Goal: Task Accomplishment & Management: Manage account settings

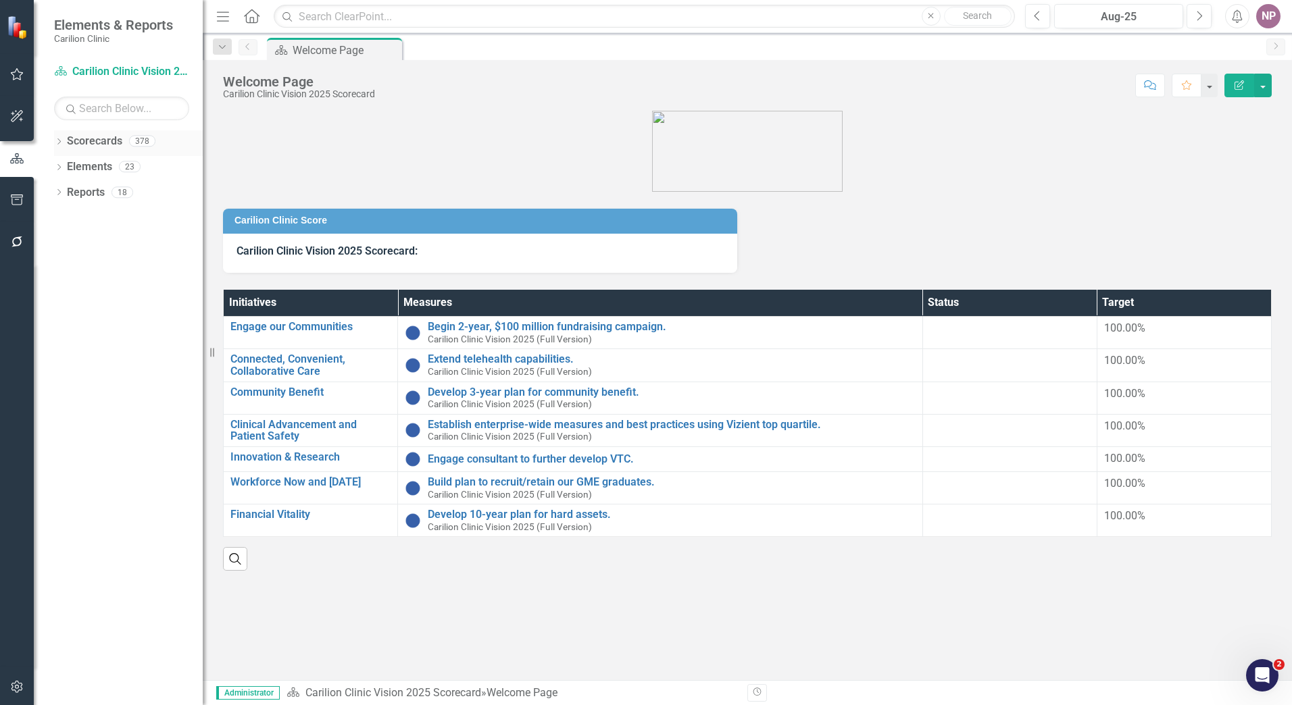
click at [66, 144] on div "Dropdown Scorecards 378" at bounding box center [128, 143] width 149 height 26
click at [62, 145] on icon "Dropdown" at bounding box center [58, 142] width 9 height 7
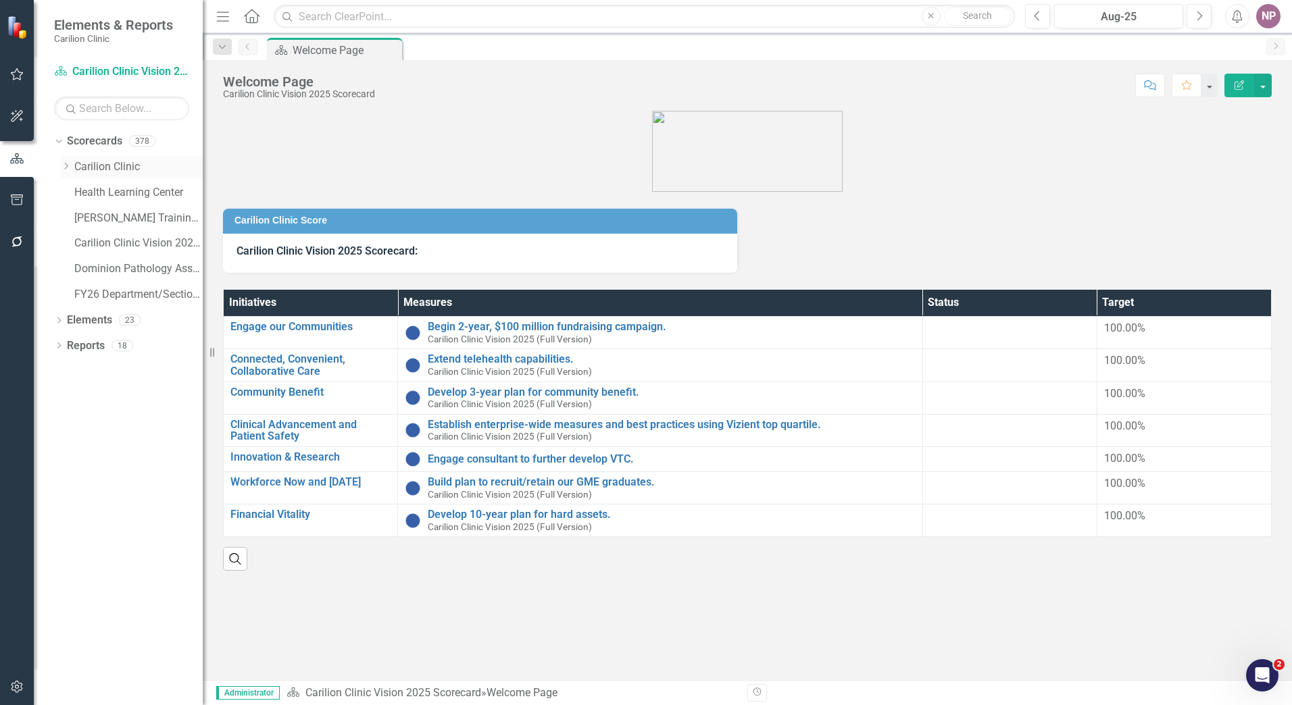
click at [66, 162] on icon "Dropdown" at bounding box center [66, 166] width 10 height 8
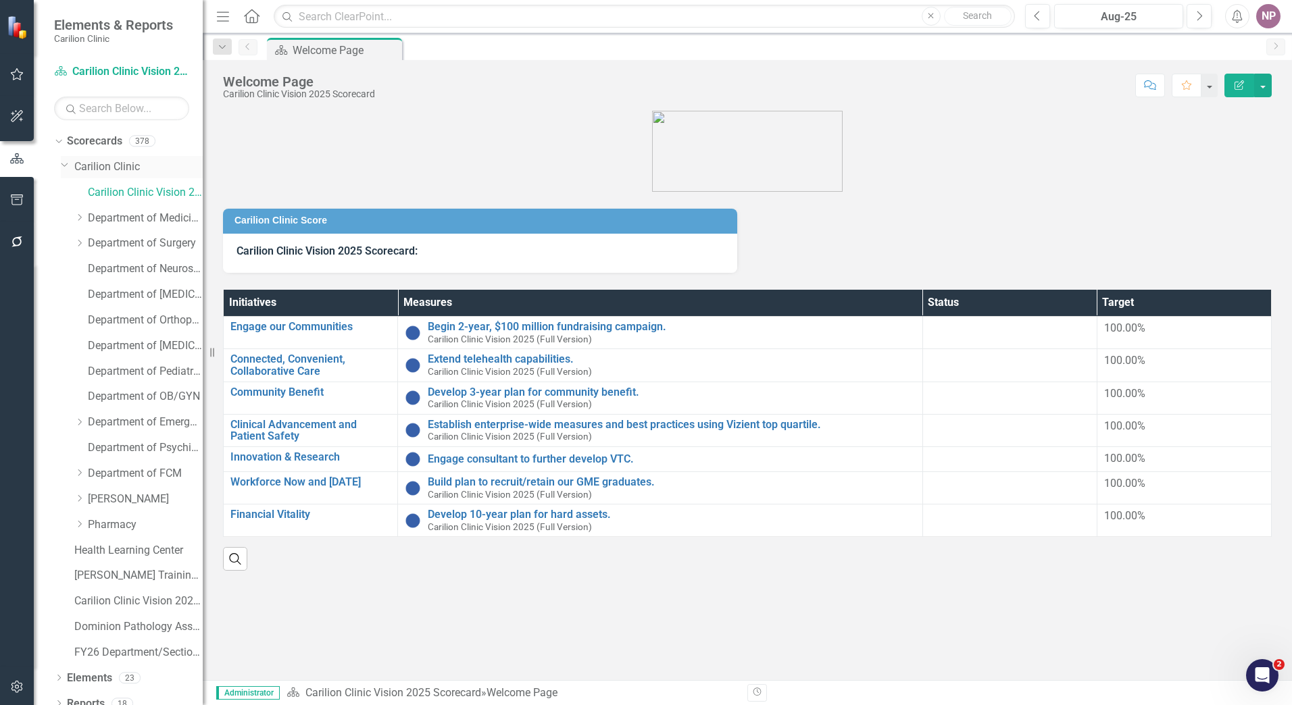
click at [93, 164] on link "Carilion Clinic" at bounding box center [138, 167] width 128 height 16
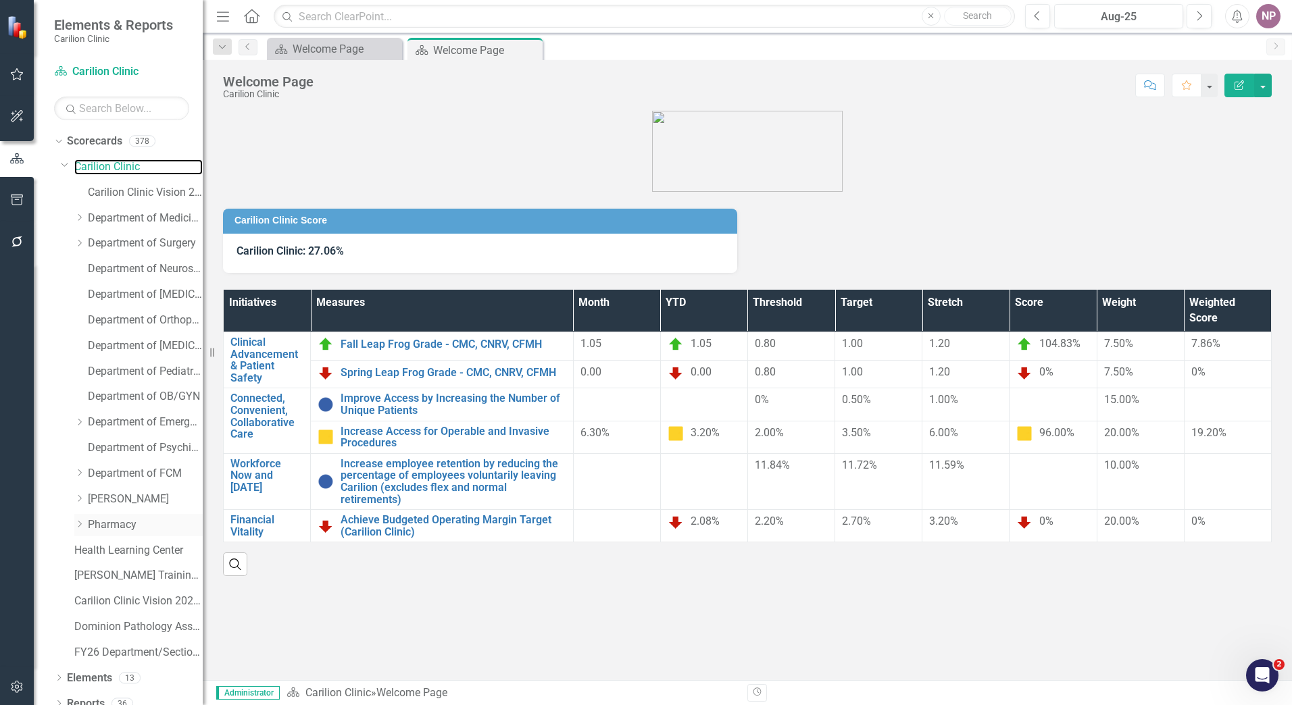
scroll to position [13, 0]
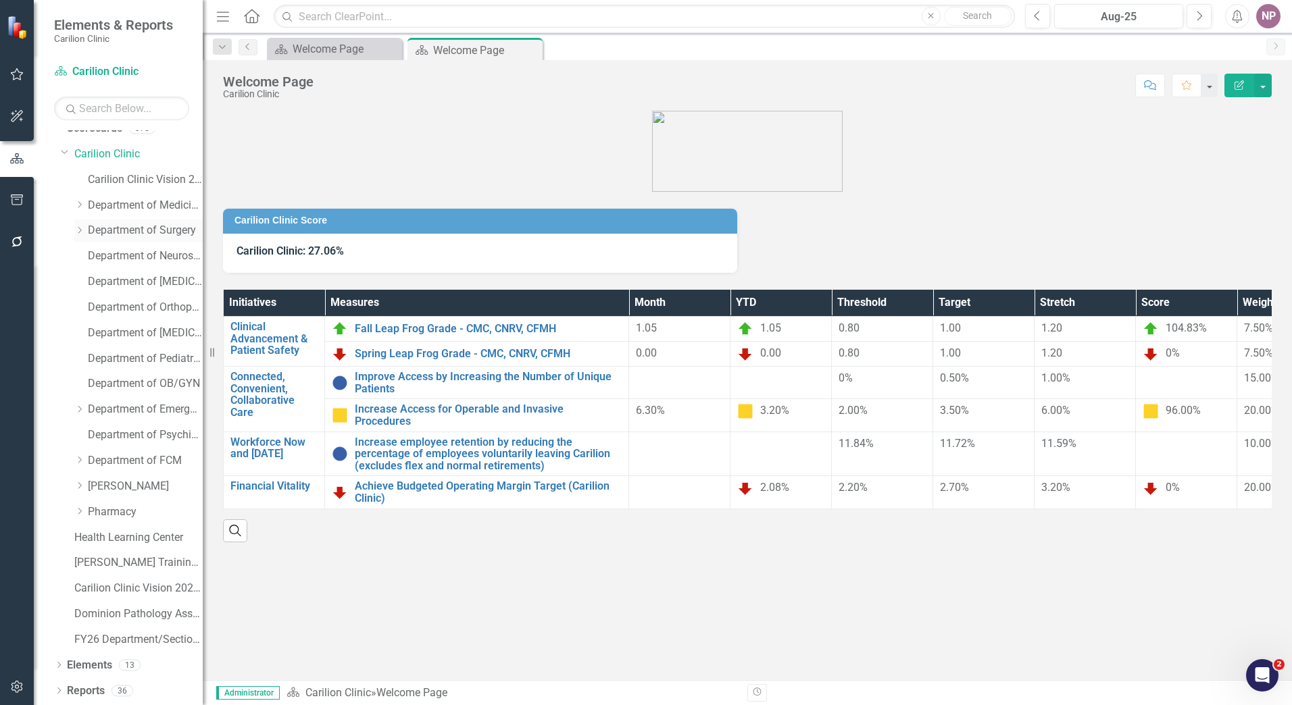
click at [77, 228] on icon "Dropdown" at bounding box center [79, 230] width 10 height 8
click at [128, 491] on link "[PERSON_NAME]" at bounding box center [145, 487] width 115 height 16
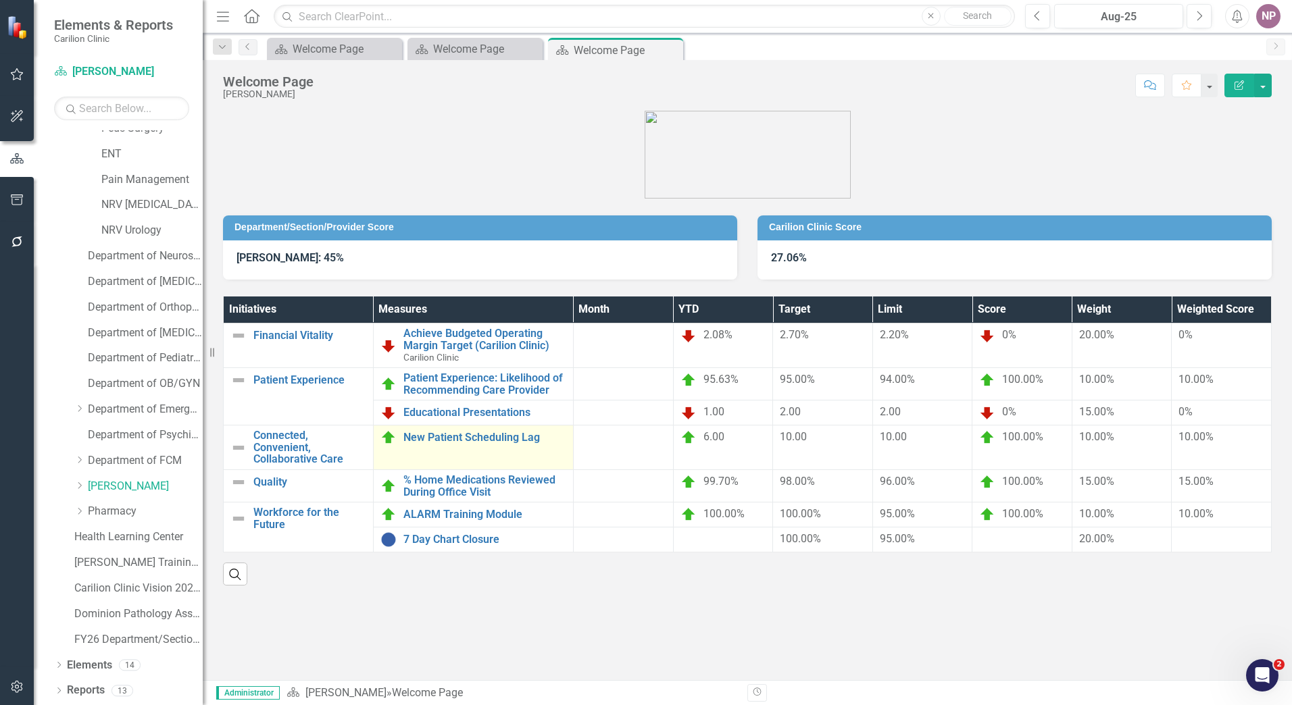
click at [414, 445] on div "New Patient Scheduling Lag" at bounding box center [473, 438] width 186 height 16
click at [465, 452] on td "New Patient Scheduling Lag Link Map View Link Map Edit Edit Measure Link Open E…" at bounding box center [473, 448] width 200 height 45
click at [459, 432] on link "New Patient Scheduling Lag" at bounding box center [484, 438] width 163 height 12
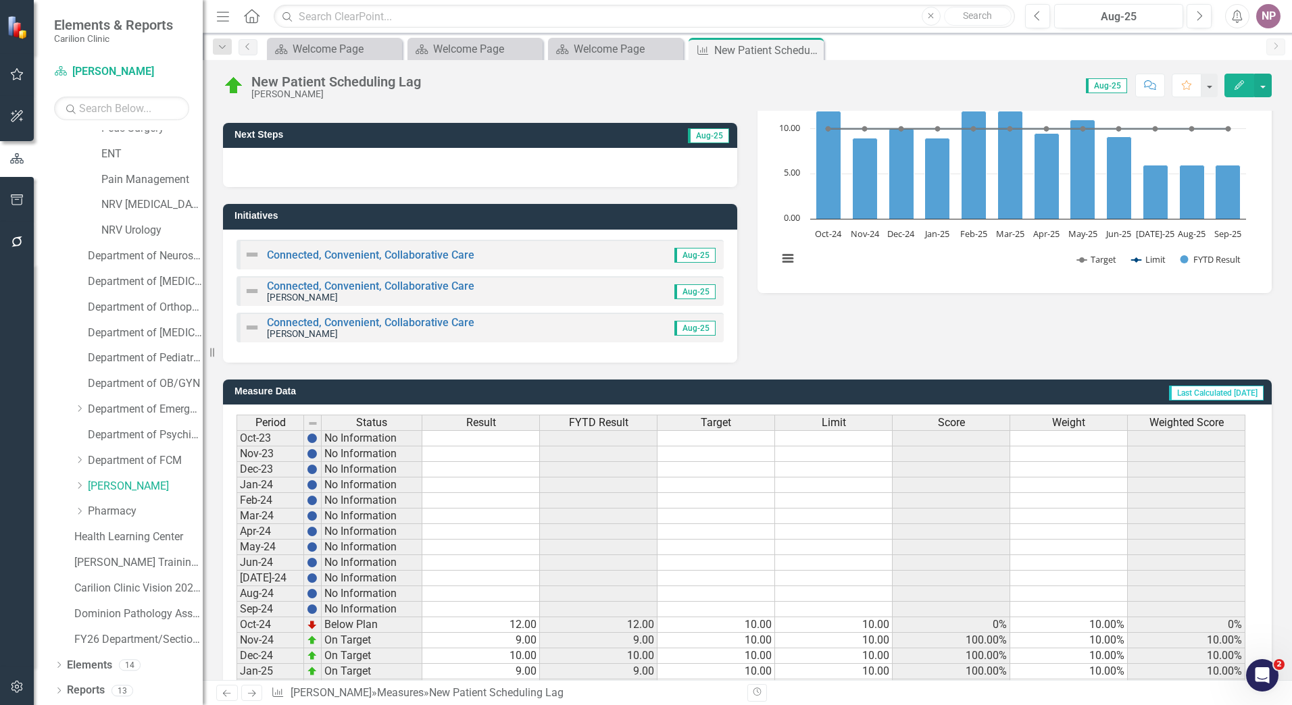
scroll to position [308, 0]
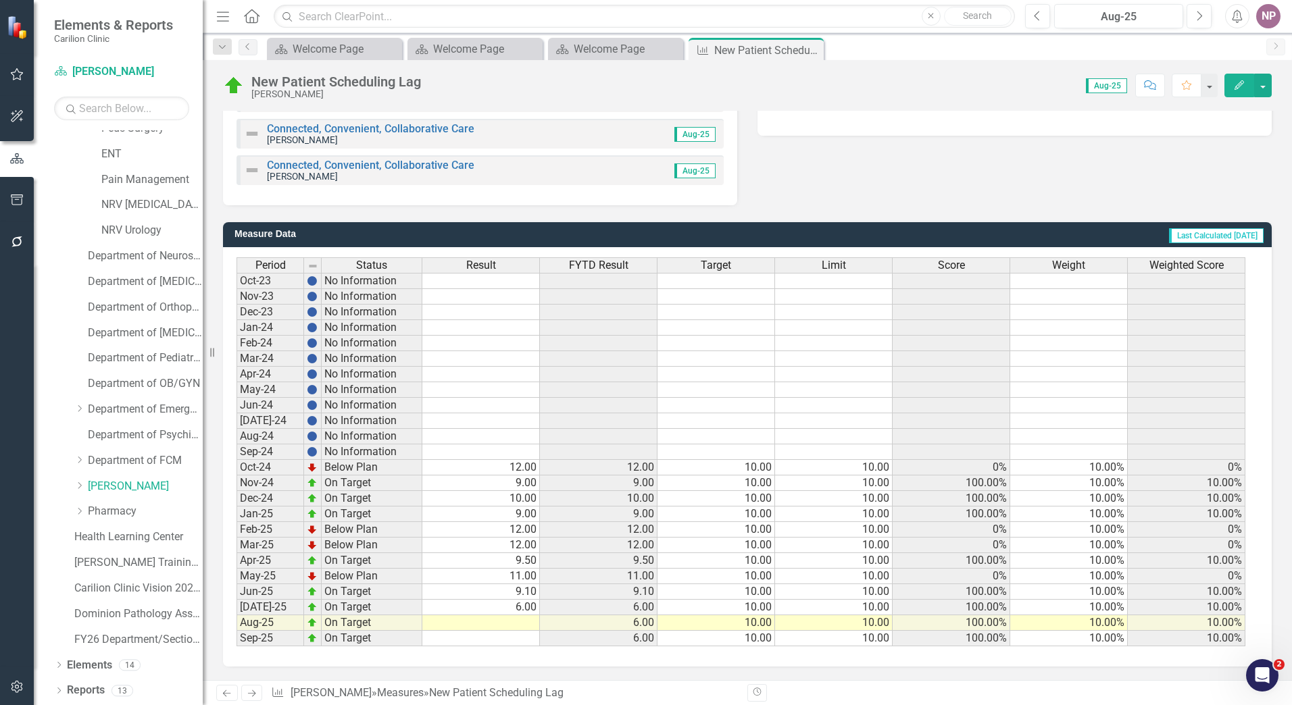
click at [593, 269] on span "FYTD Result" at bounding box center [598, 265] width 59 height 12
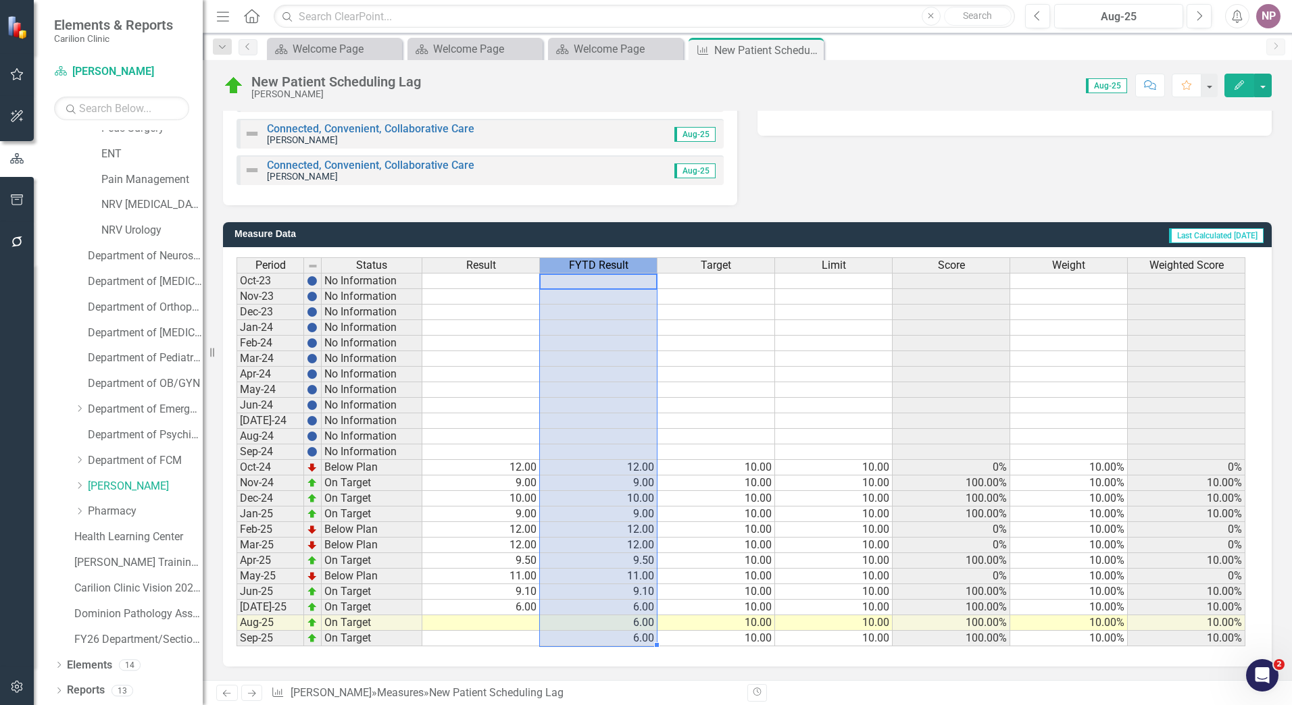
click at [593, 269] on span "FYTD Result" at bounding box center [598, 265] width 59 height 12
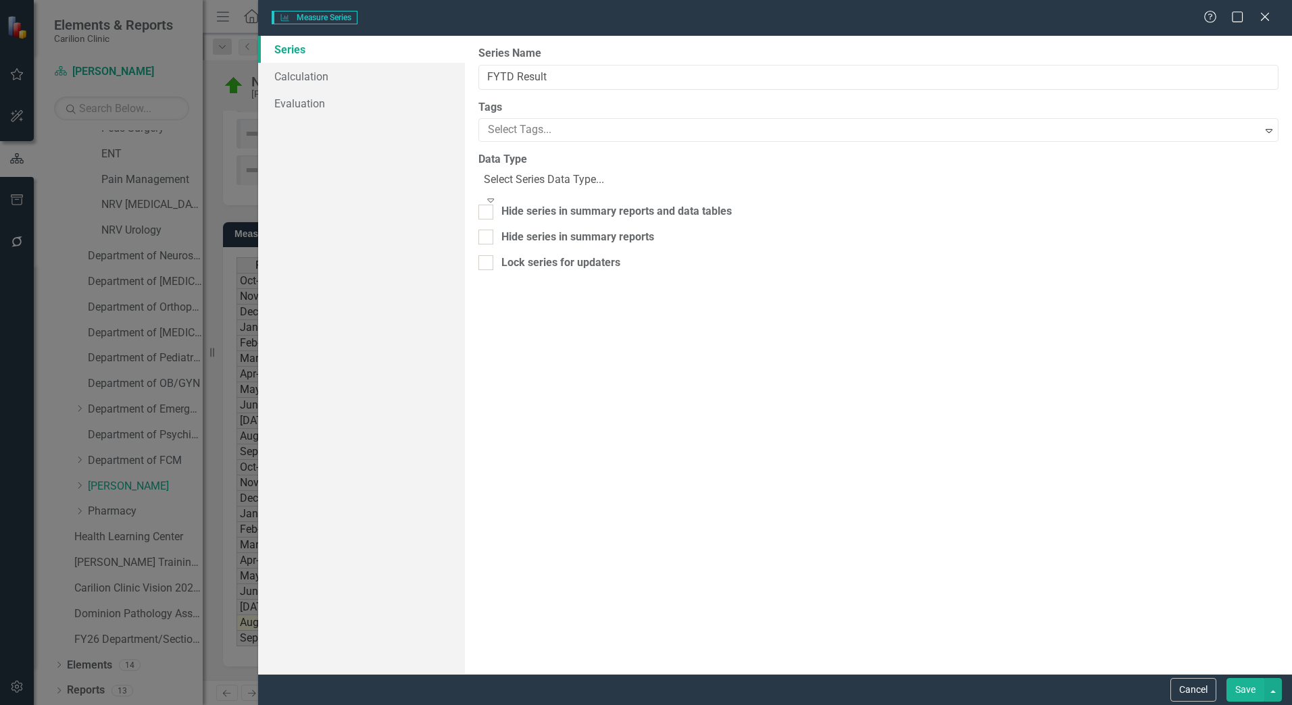
type input "FYTD Result"
click at [330, 82] on link "Calculation" at bounding box center [361, 76] width 207 height 27
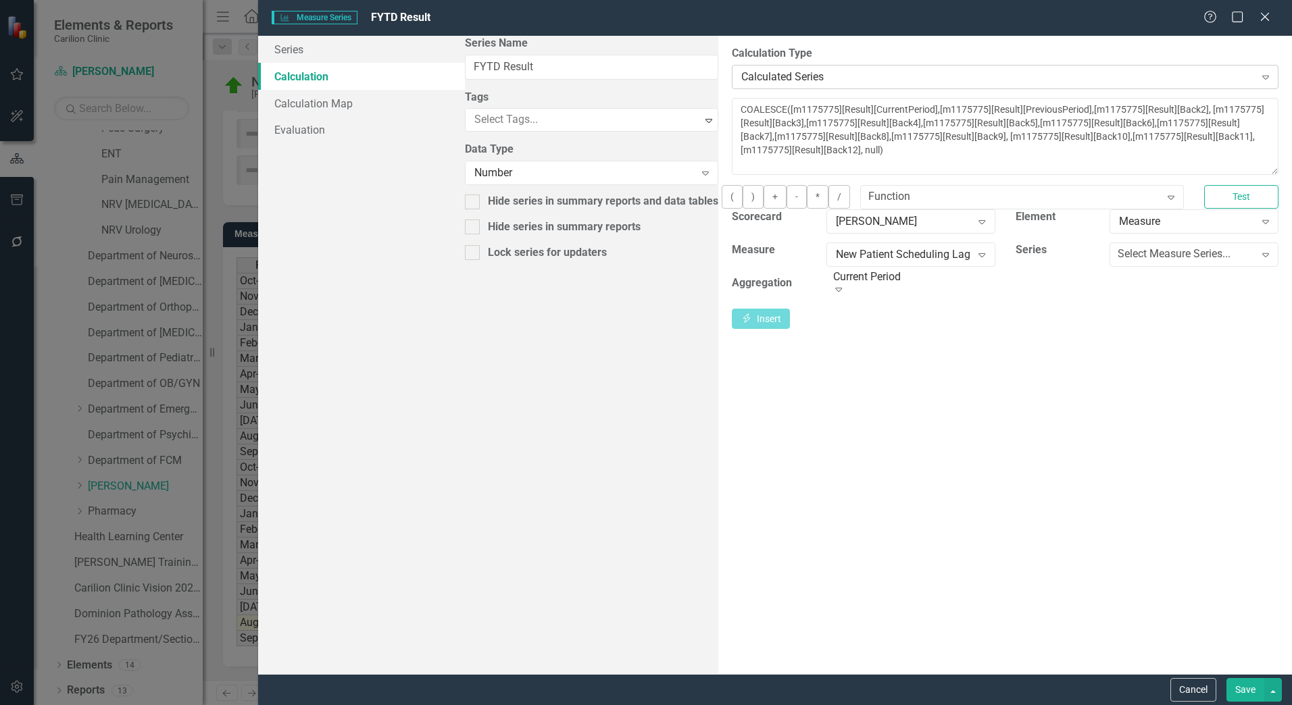
click at [741, 75] on div "Calculated Series" at bounding box center [997, 77] width 513 height 16
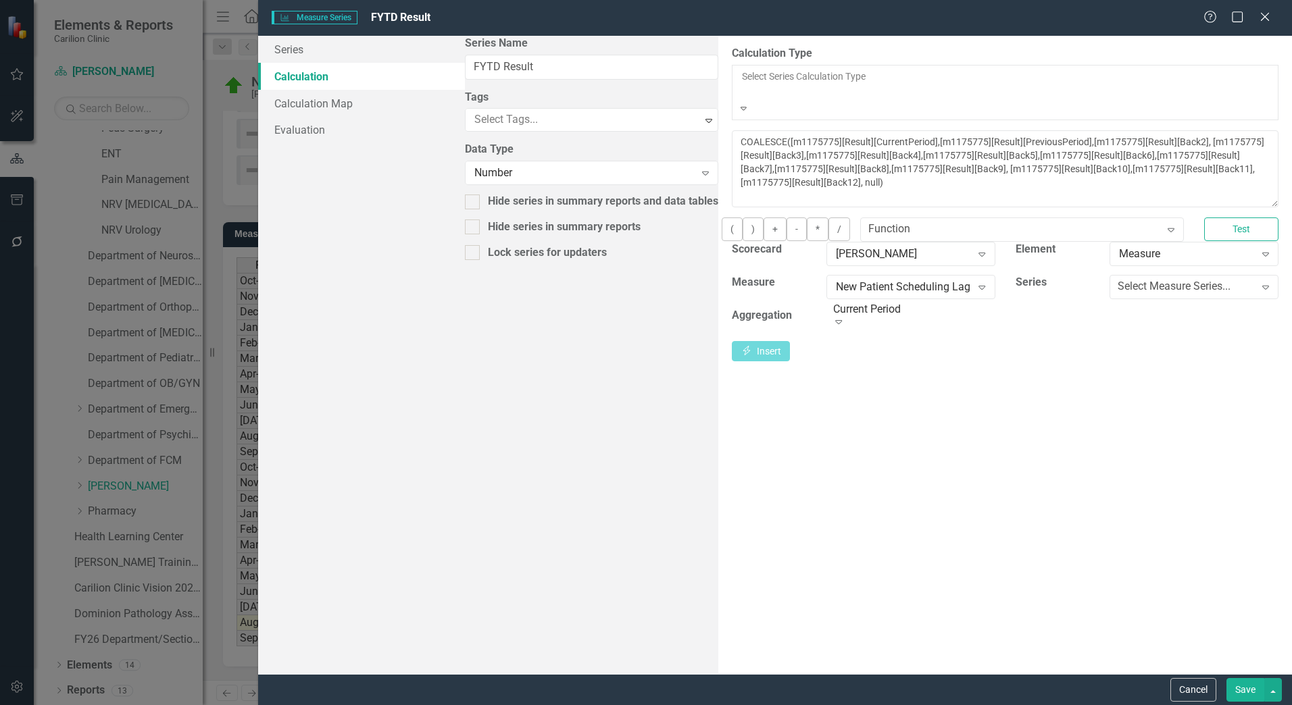
click at [591, 705] on div "Default (No Calculation)" at bounding box center [646, 713] width 1292 height 16
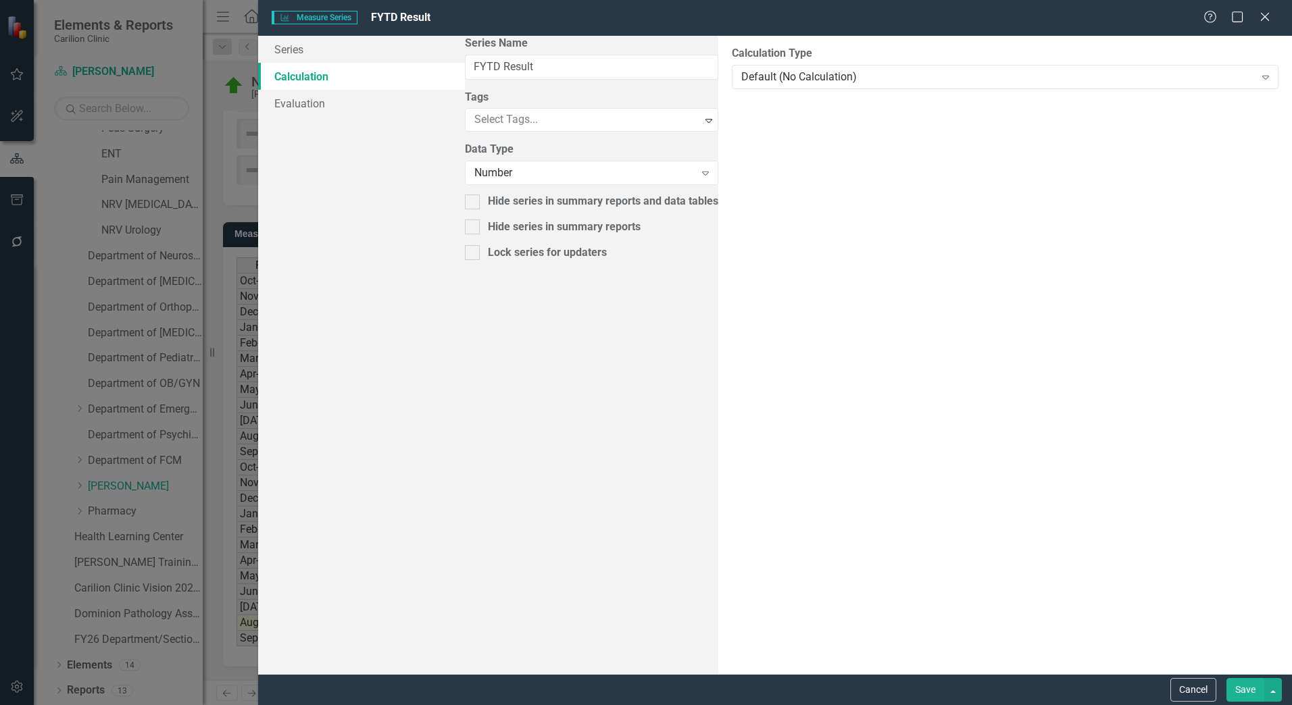
click at [1241, 693] on button "Save" at bounding box center [1245, 690] width 38 height 24
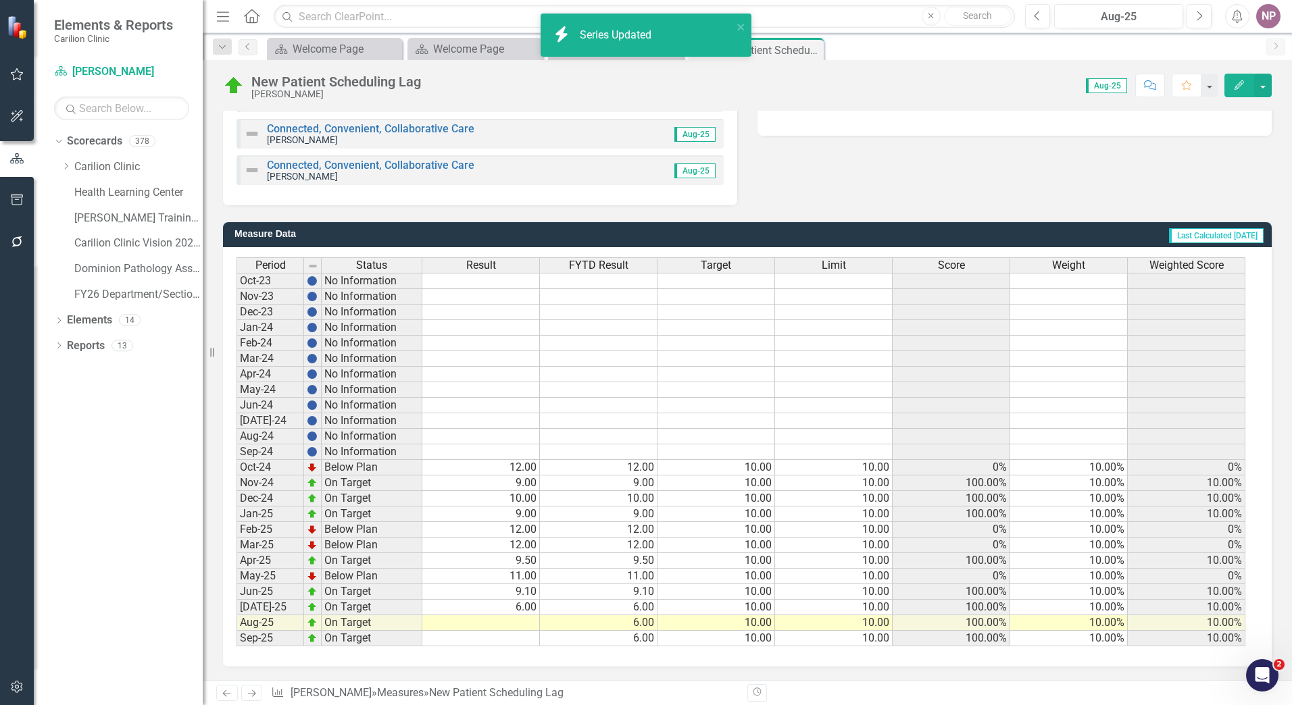
scroll to position [0, 0]
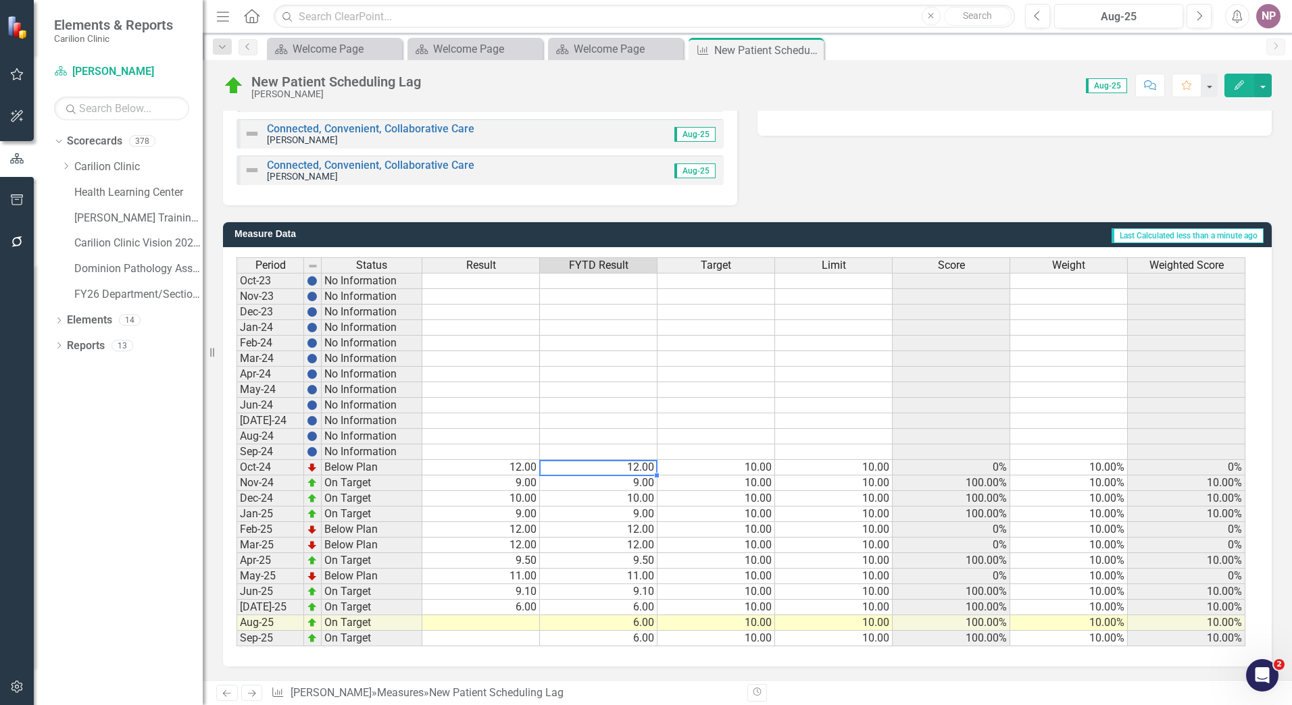
click at [570, 470] on td "12.00" at bounding box center [599, 468] width 118 height 16
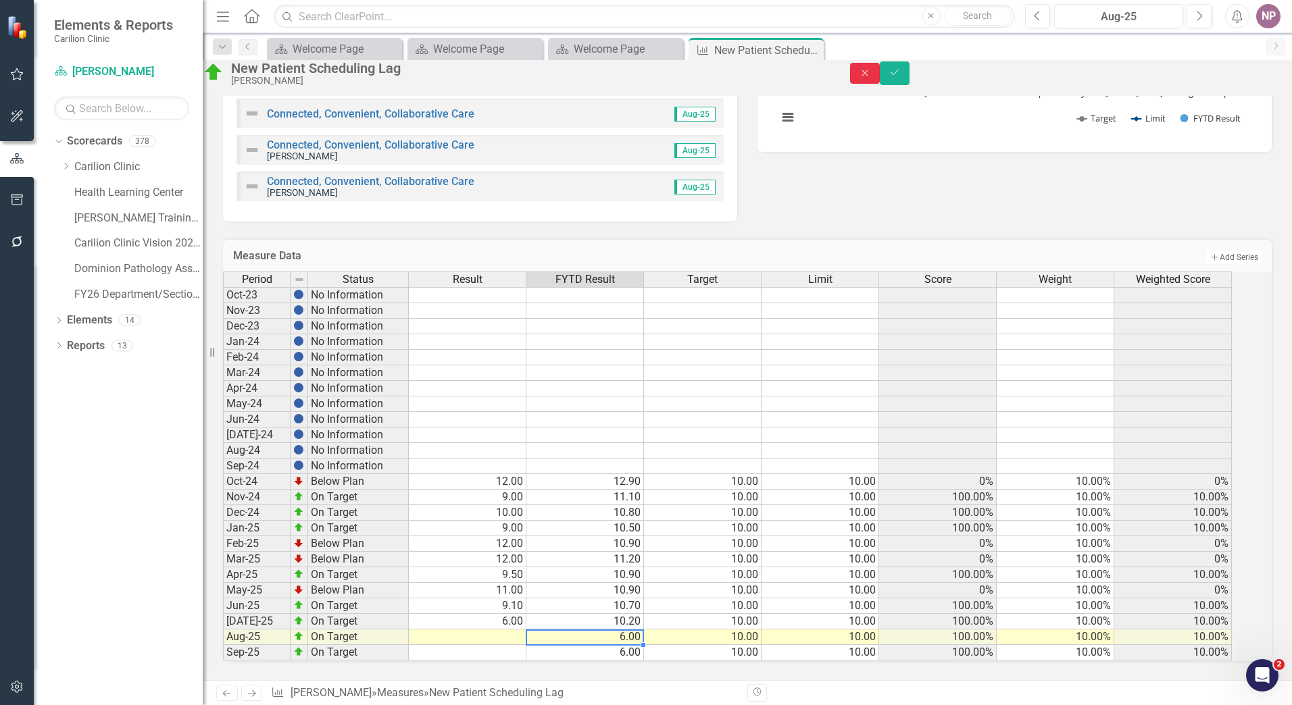
click at [880, 84] on button "Close" at bounding box center [865, 73] width 30 height 21
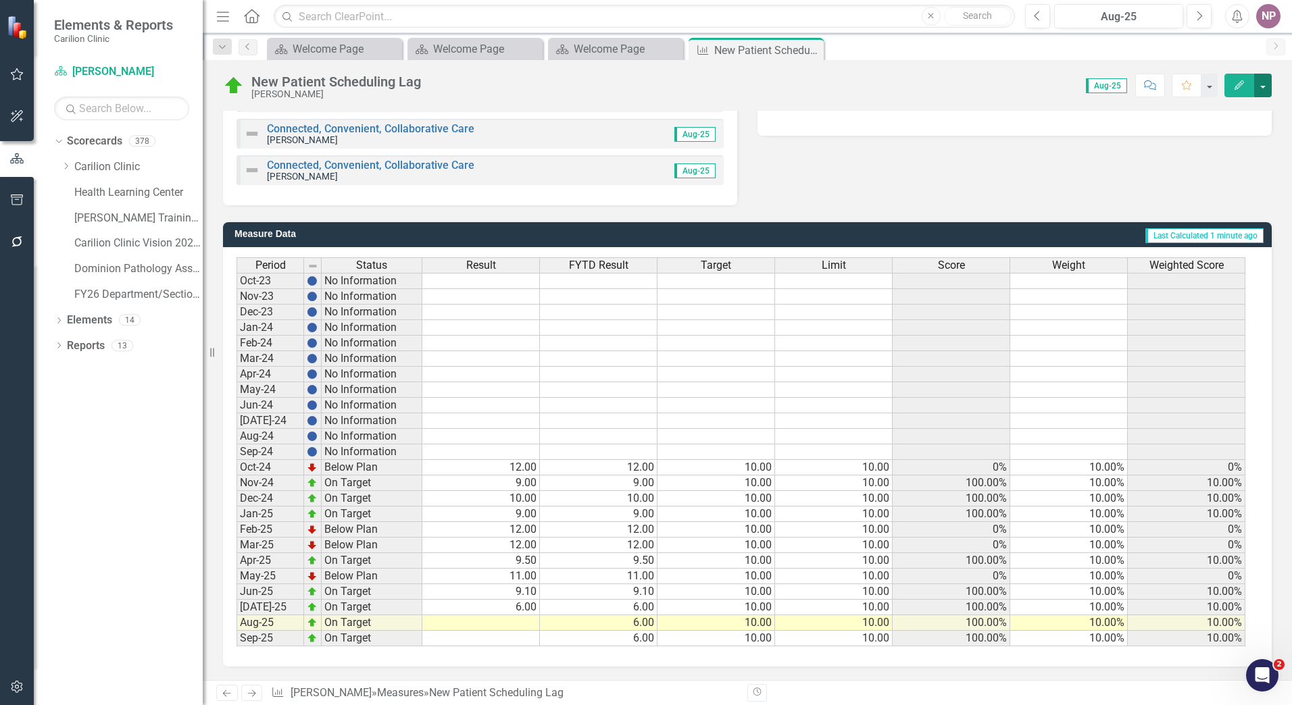
click at [1257, 84] on button "button" at bounding box center [1263, 86] width 18 height 24
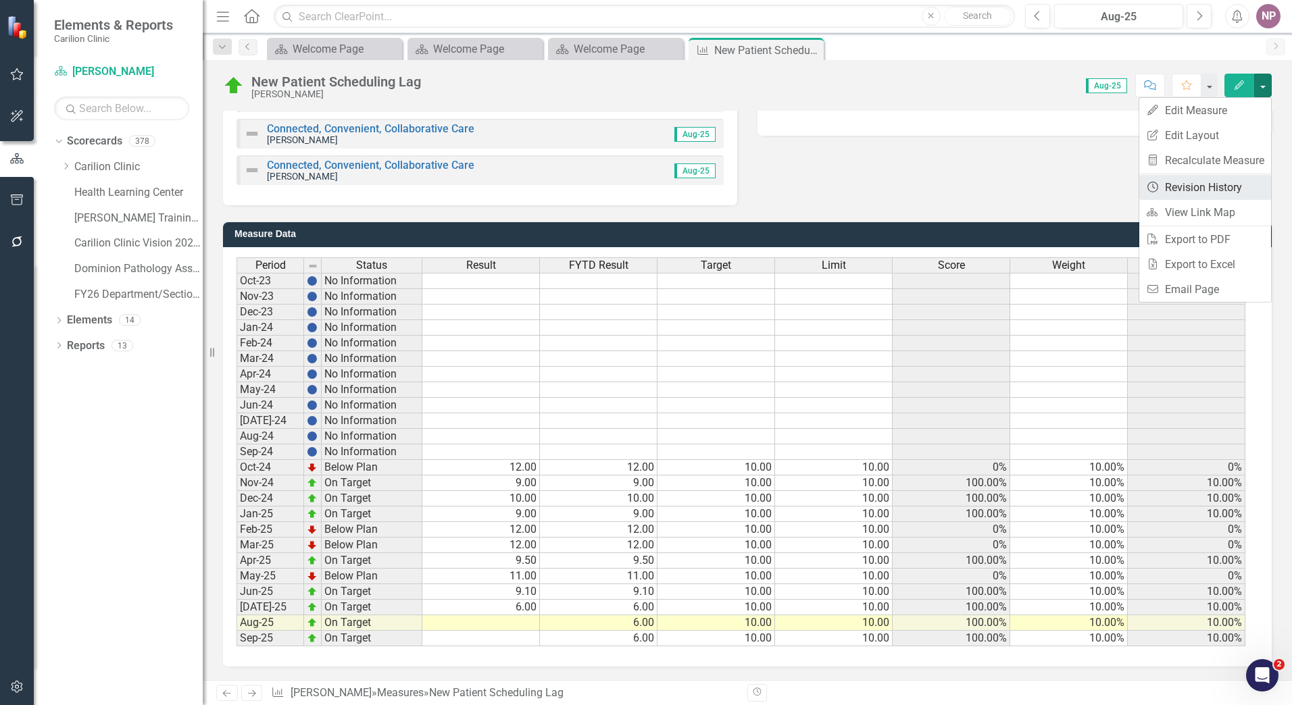
click at [1220, 183] on link "Revision History Revision History" at bounding box center [1205, 187] width 132 height 25
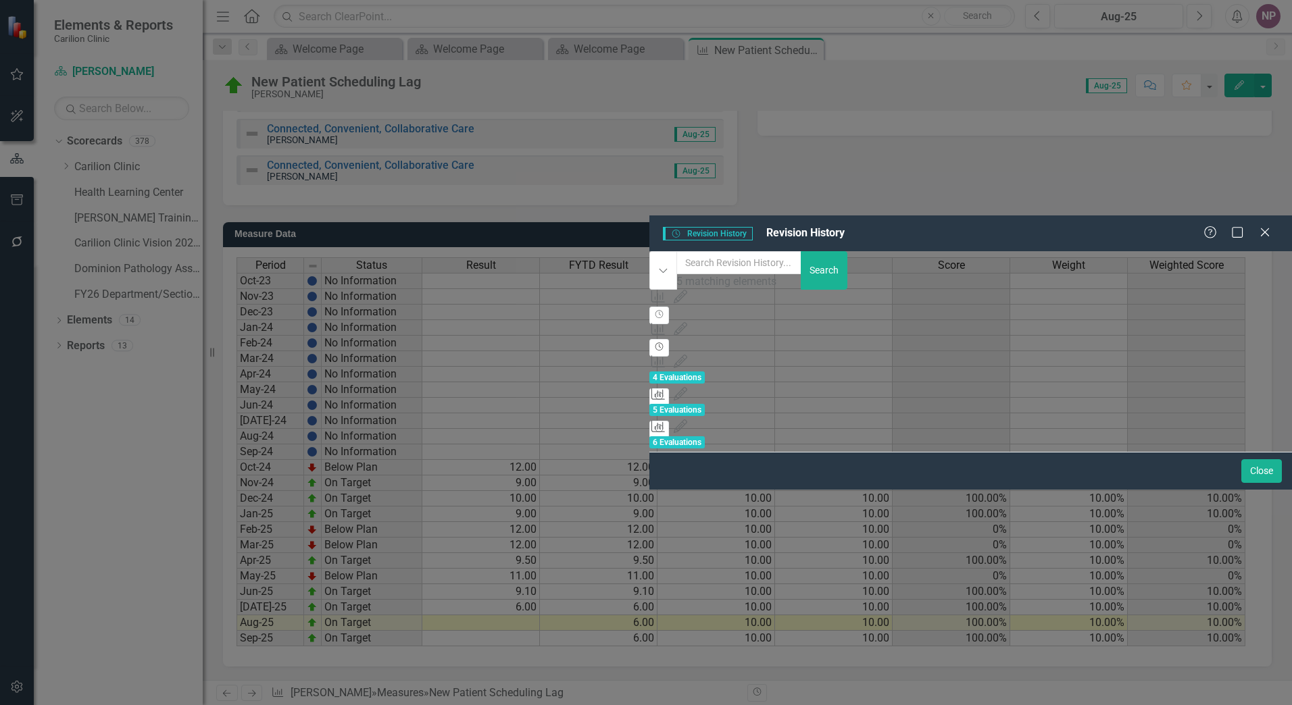
click at [664, 343] on icon "Revision History" at bounding box center [659, 347] width 10 height 8
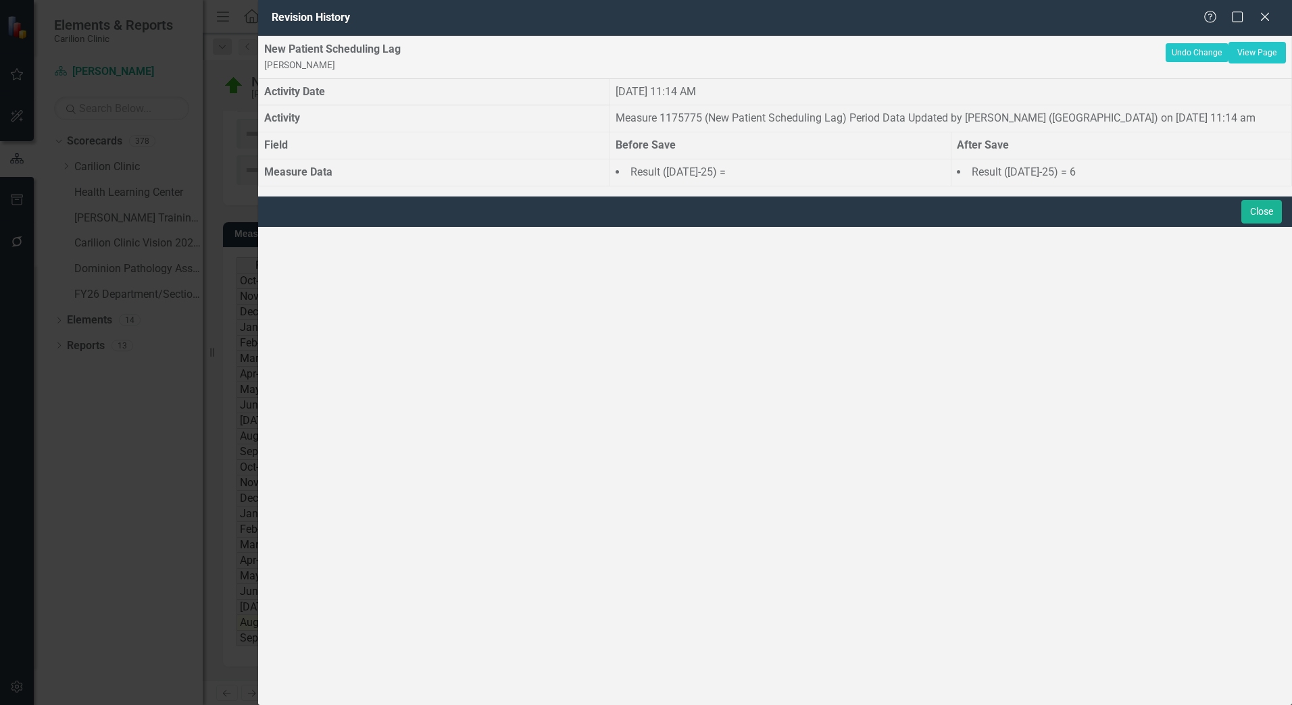
click at [1239, 224] on div "Close" at bounding box center [1260, 212] width 44 height 24
click at [1257, 224] on button "Close" at bounding box center [1261, 212] width 41 height 24
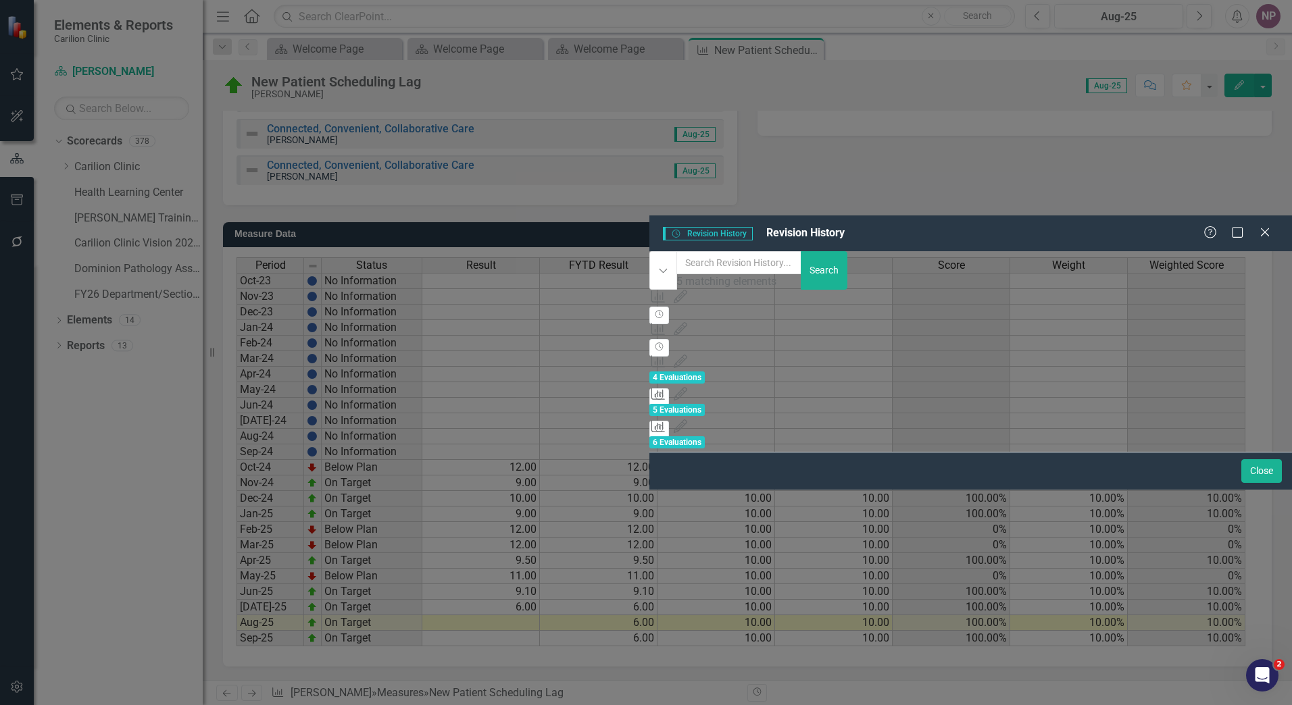
click at [1276, 226] on div "Help Maximize Close" at bounding box center [1240, 234] width 75 height 16
click at [1268, 226] on icon "Close" at bounding box center [1264, 232] width 17 height 13
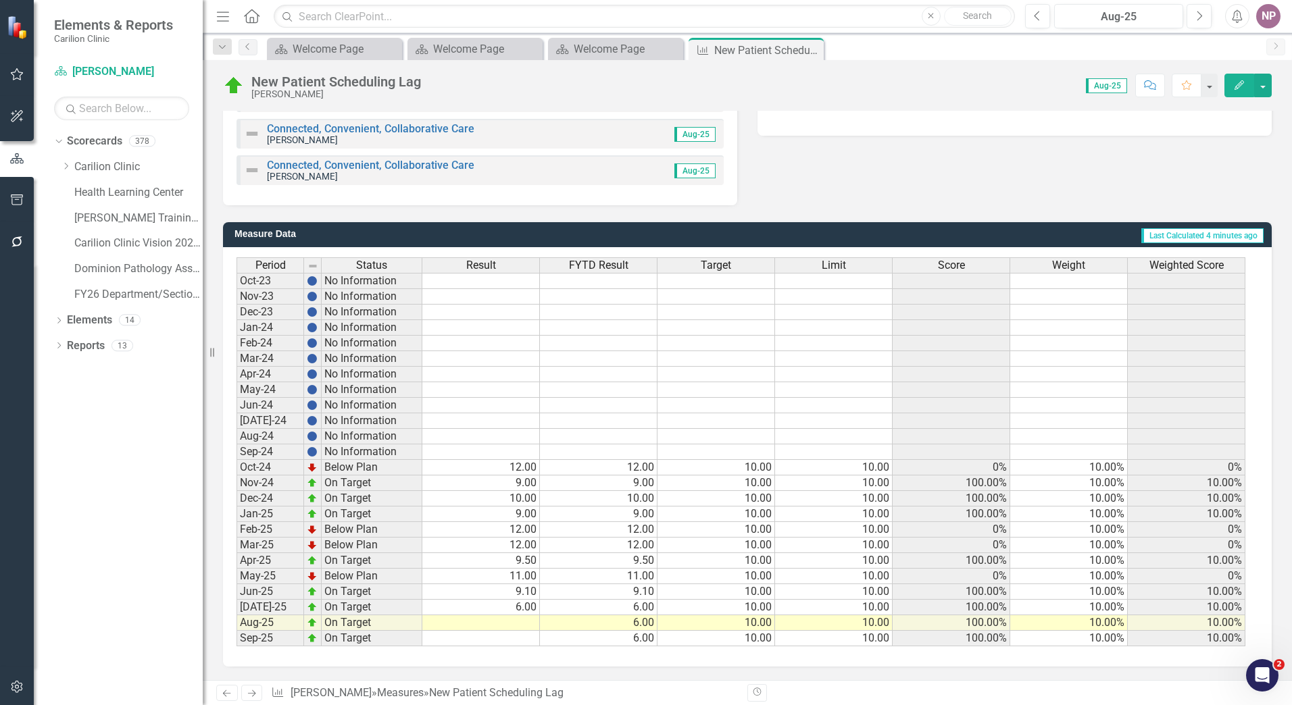
click at [589, 469] on td "12.00" at bounding box center [599, 468] width 118 height 16
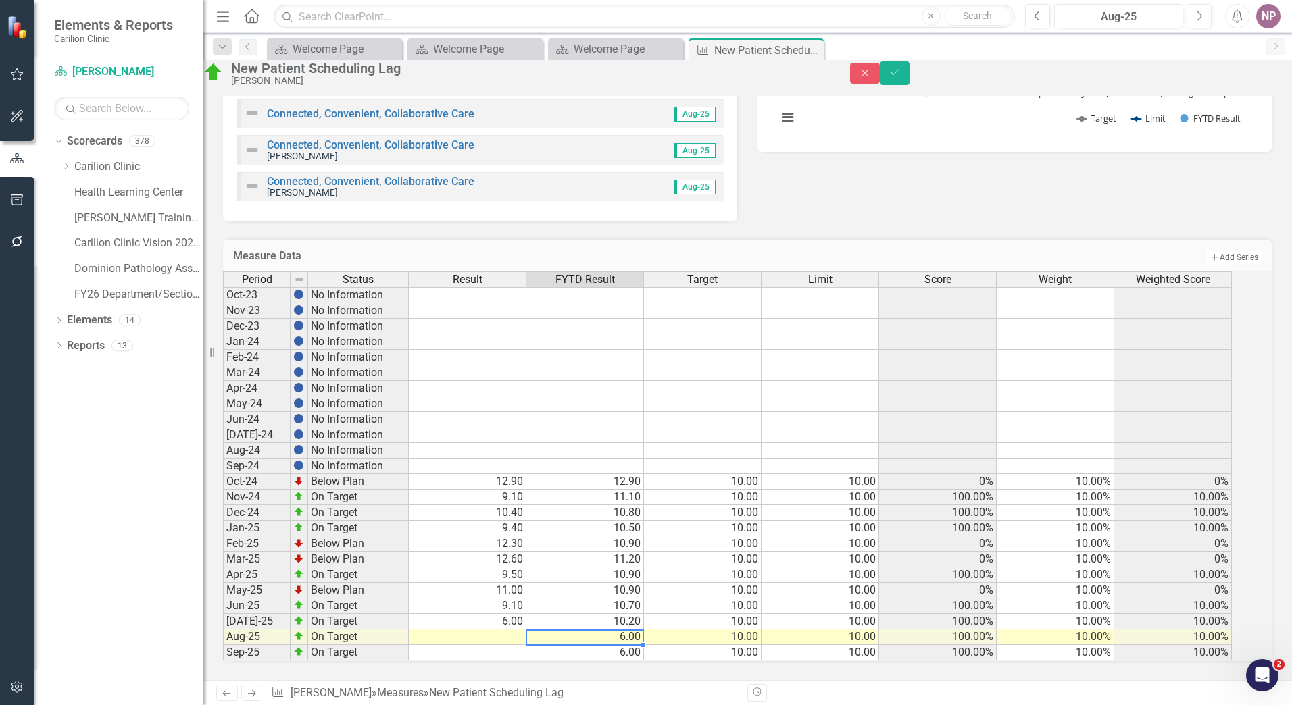
click at [622, 618] on td "10.20" at bounding box center [585, 622] width 118 height 16
click at [612, 630] on td "6.00" at bounding box center [585, 638] width 118 height 16
click at [597, 651] on td "6.00" at bounding box center [585, 653] width 118 height 16
click at [518, 633] on td at bounding box center [468, 638] width 118 height 16
click at [516, 634] on td at bounding box center [468, 638] width 118 height 16
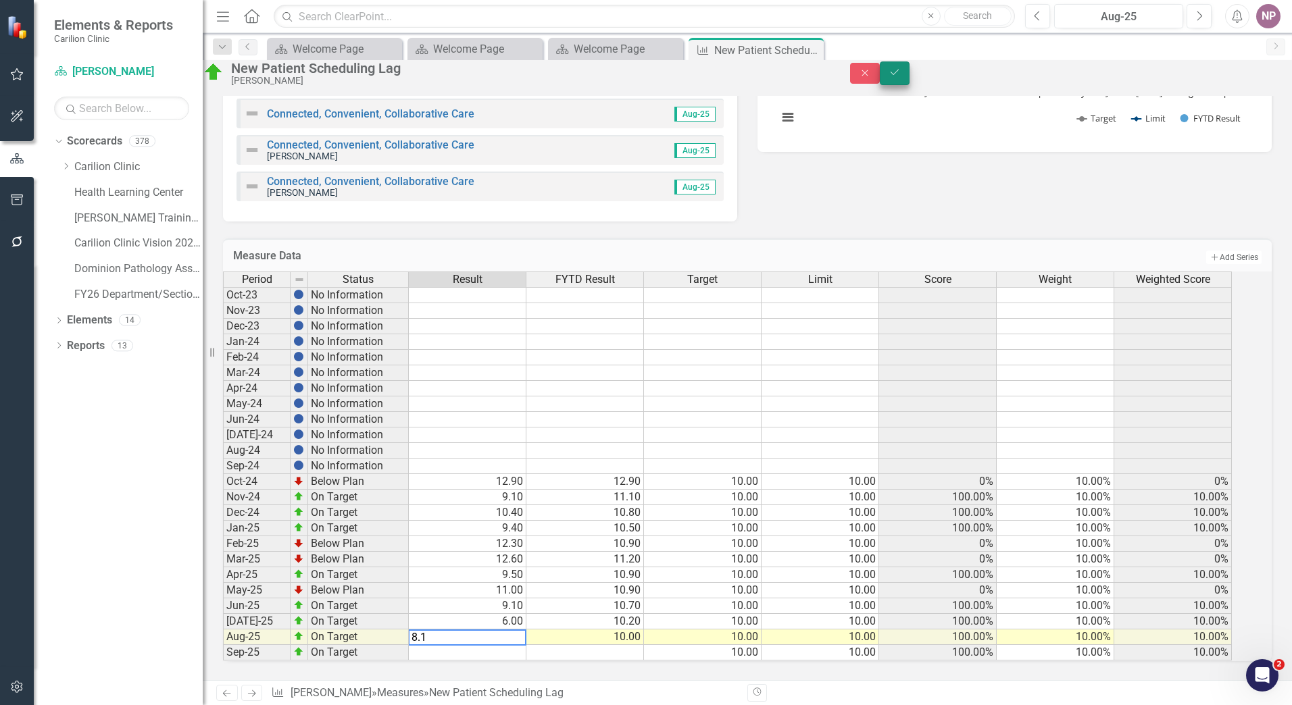
type textarea "8.1"
click at [909, 80] on button "Save" at bounding box center [895, 73] width 30 height 24
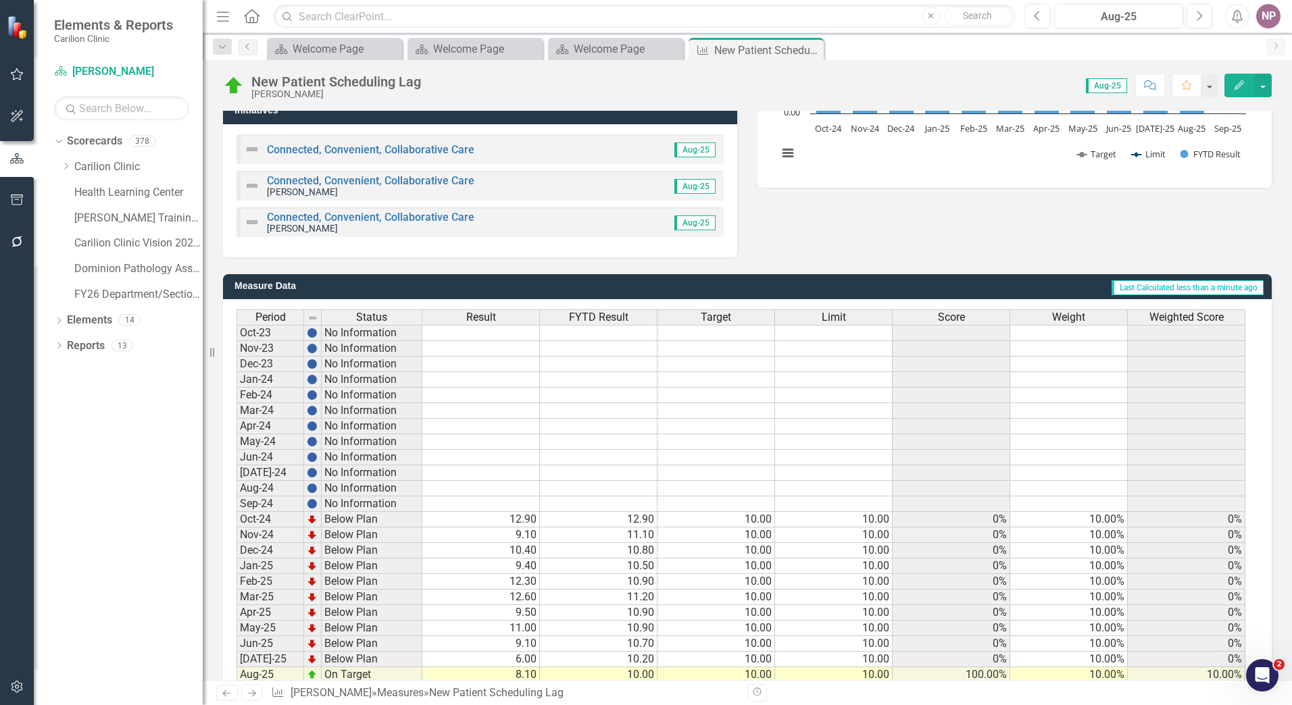
scroll to position [308, 0]
